Goal: Find specific page/section: Find specific page/section

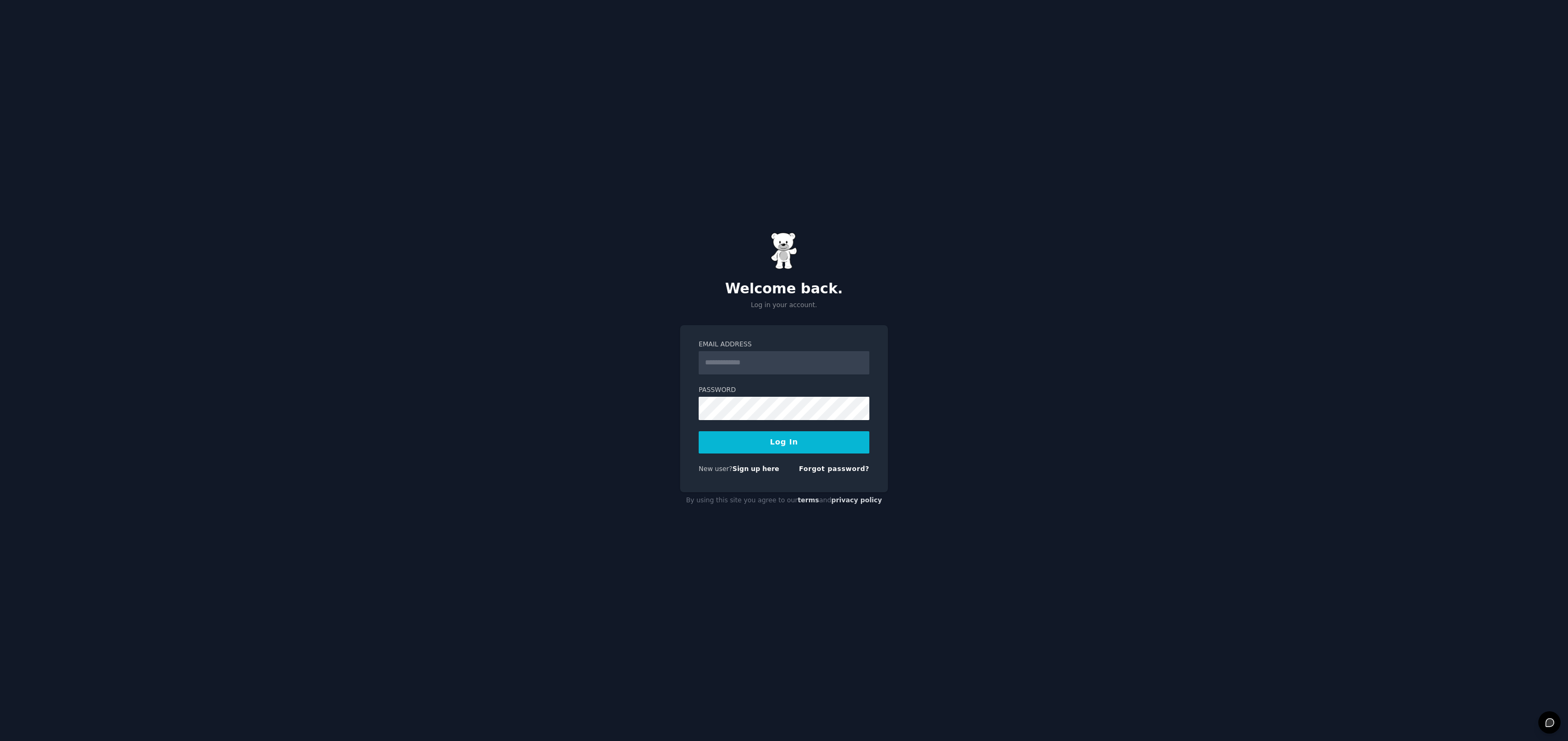
type input "**********"
click at [996, 227] on div "**********" at bounding box center [784, 370] width 1568 height 741
click at [811, 439] on button "Log In" at bounding box center [784, 442] width 171 height 22
